Goal: Task Accomplishment & Management: Manage account settings

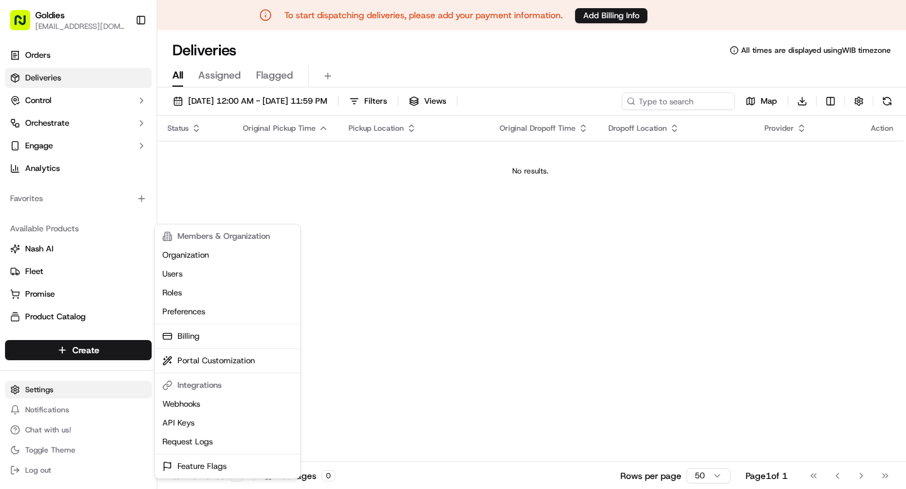
click at [72, 389] on html "To start dispatching deliveries, please add your payment information. Add Billi…" at bounding box center [453, 244] width 906 height 489
click at [189, 275] on link "Users" at bounding box center [227, 274] width 140 height 19
